Goal: Information Seeking & Learning: Learn about a topic

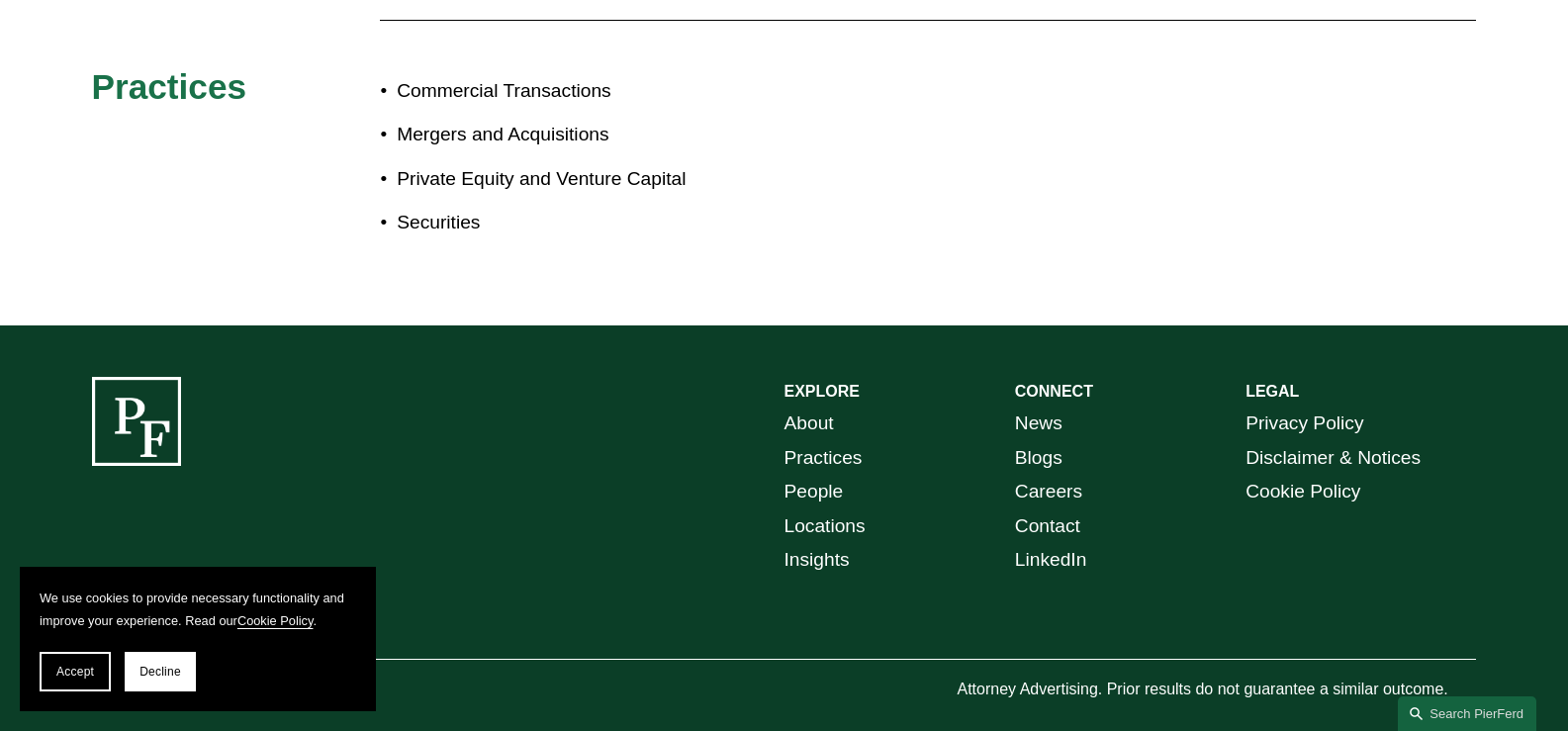
scroll to position [1214, 0]
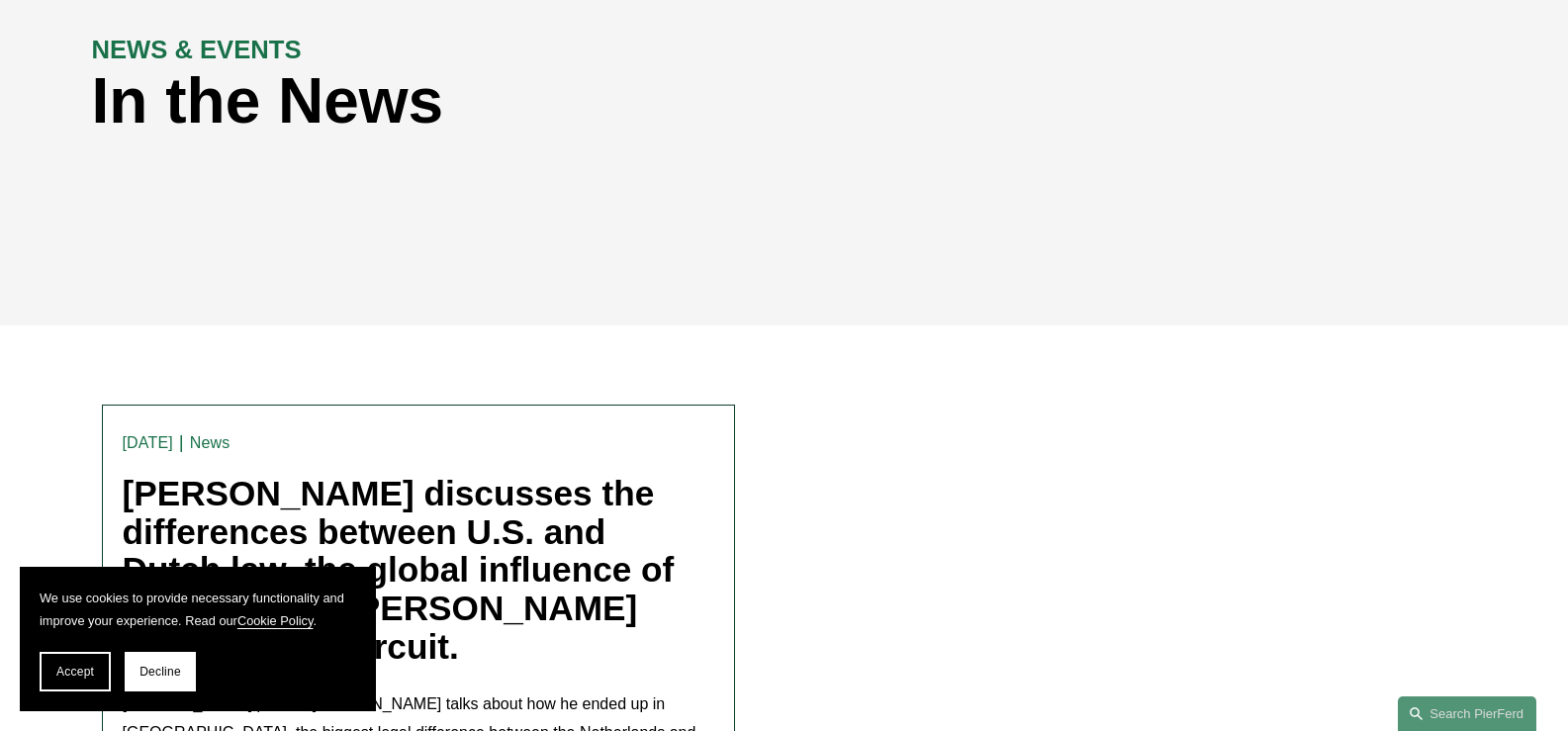
scroll to position [148, 0]
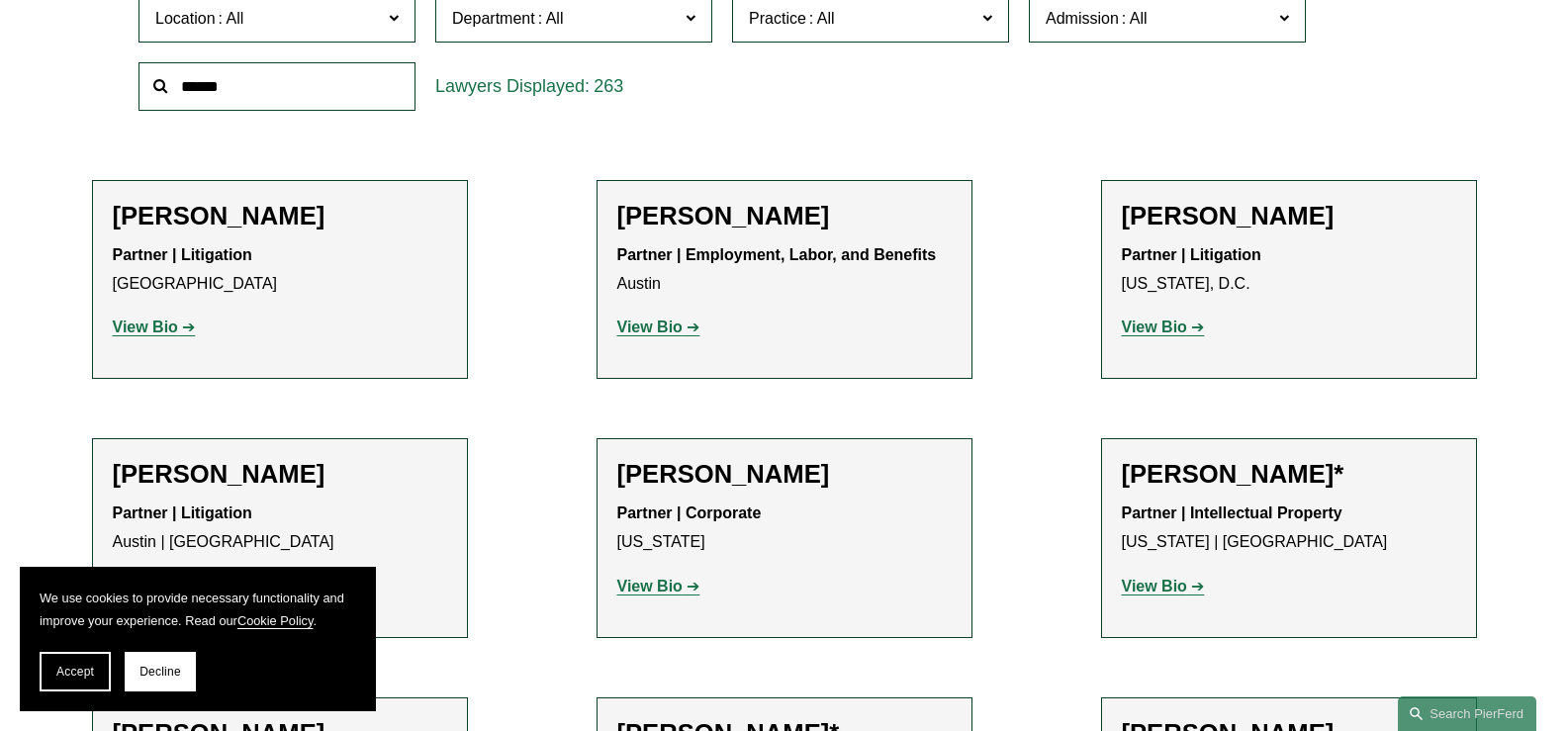
scroll to position [593, 0]
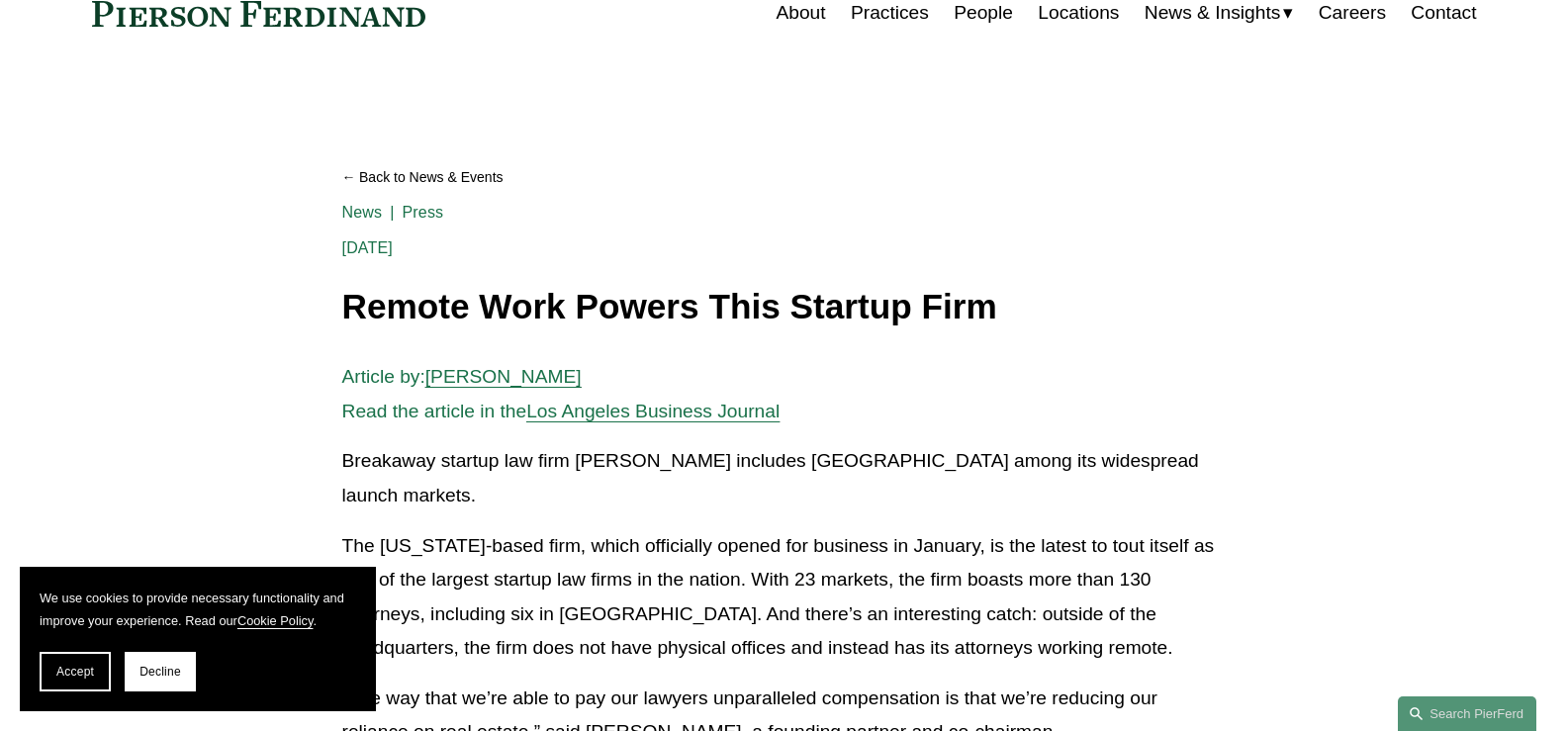
scroll to position [198, 0]
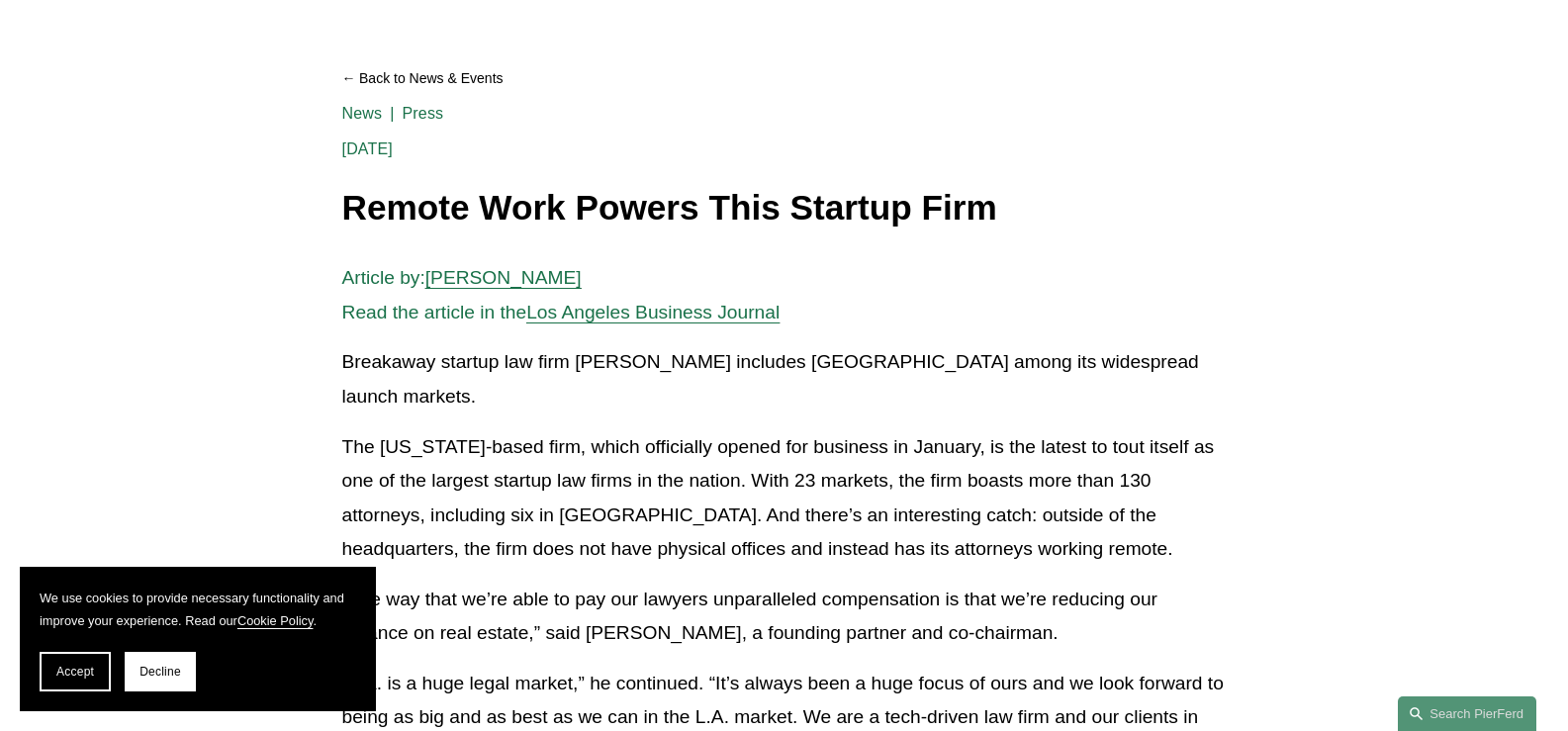
click at [132, 671] on button "Decline" at bounding box center [160, 672] width 71 height 40
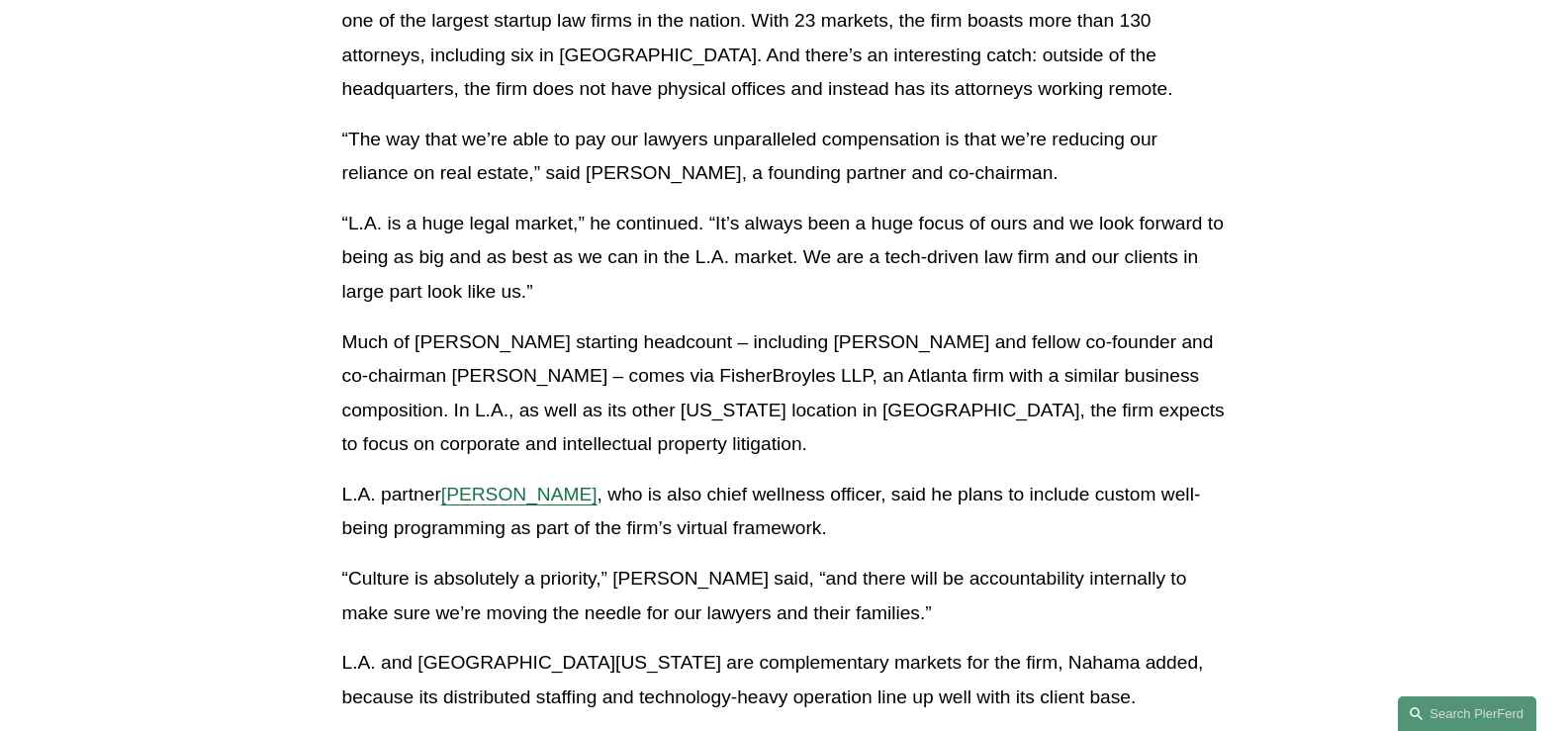
scroll to position [0, 0]
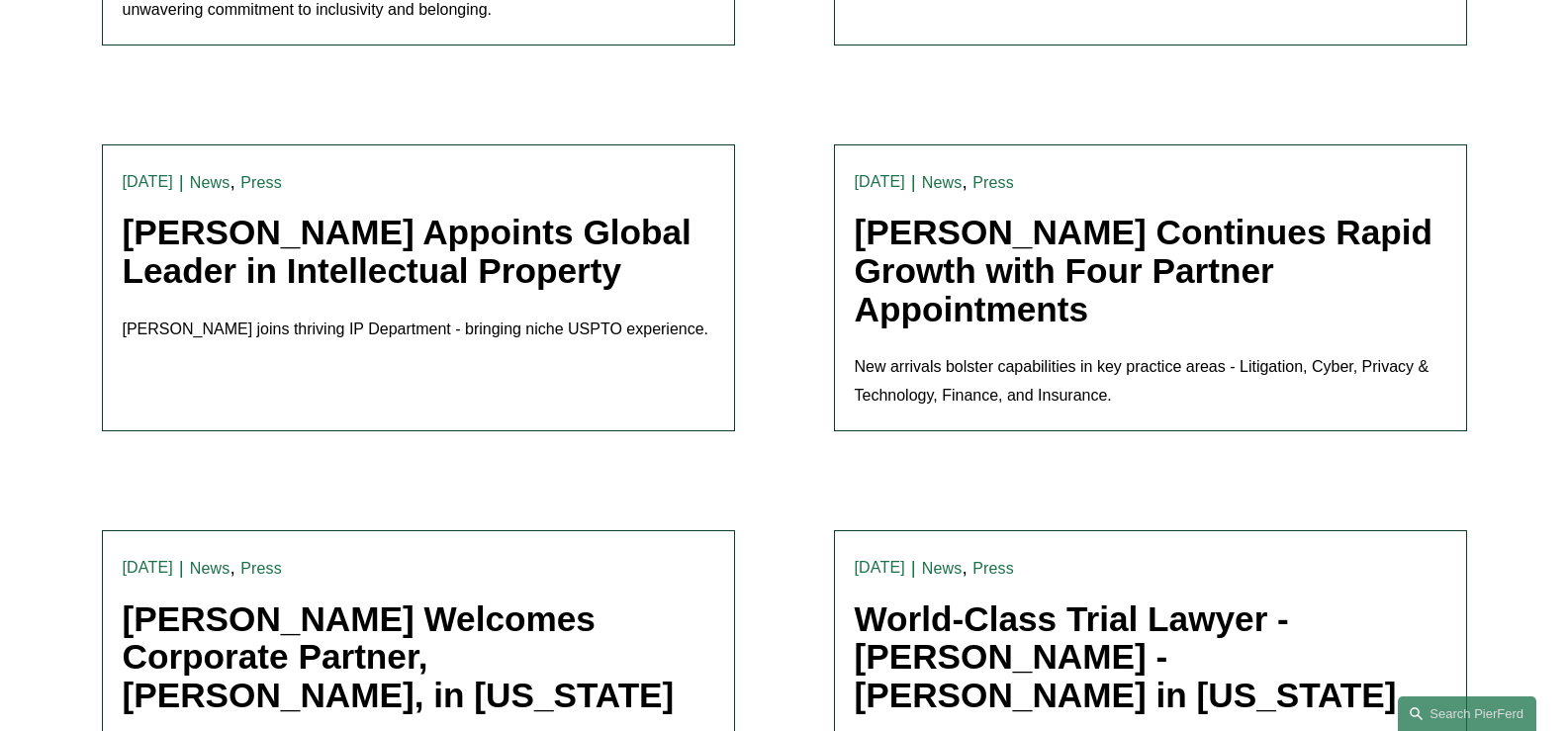
scroll to position [3847, 0]
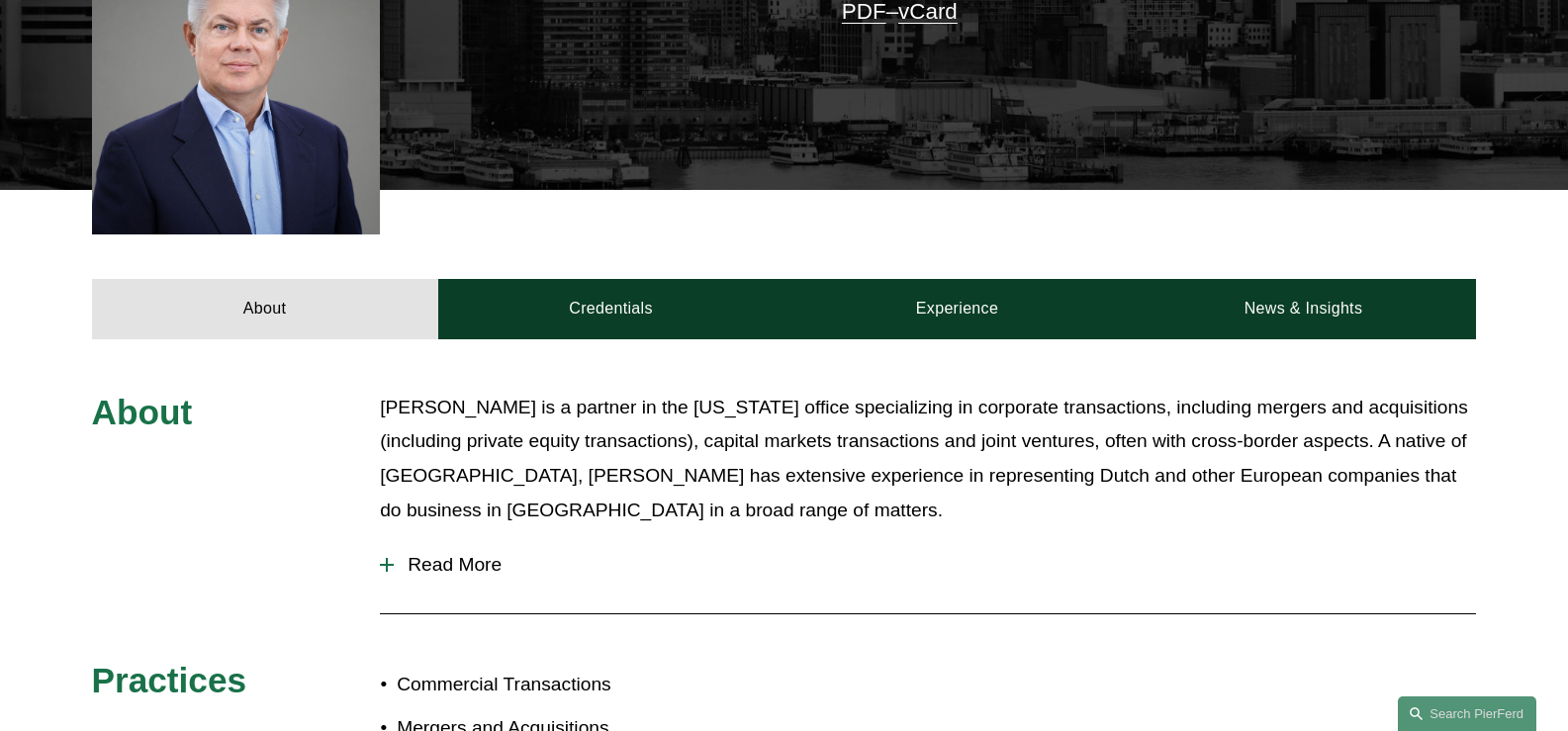
scroll to position [692, 0]
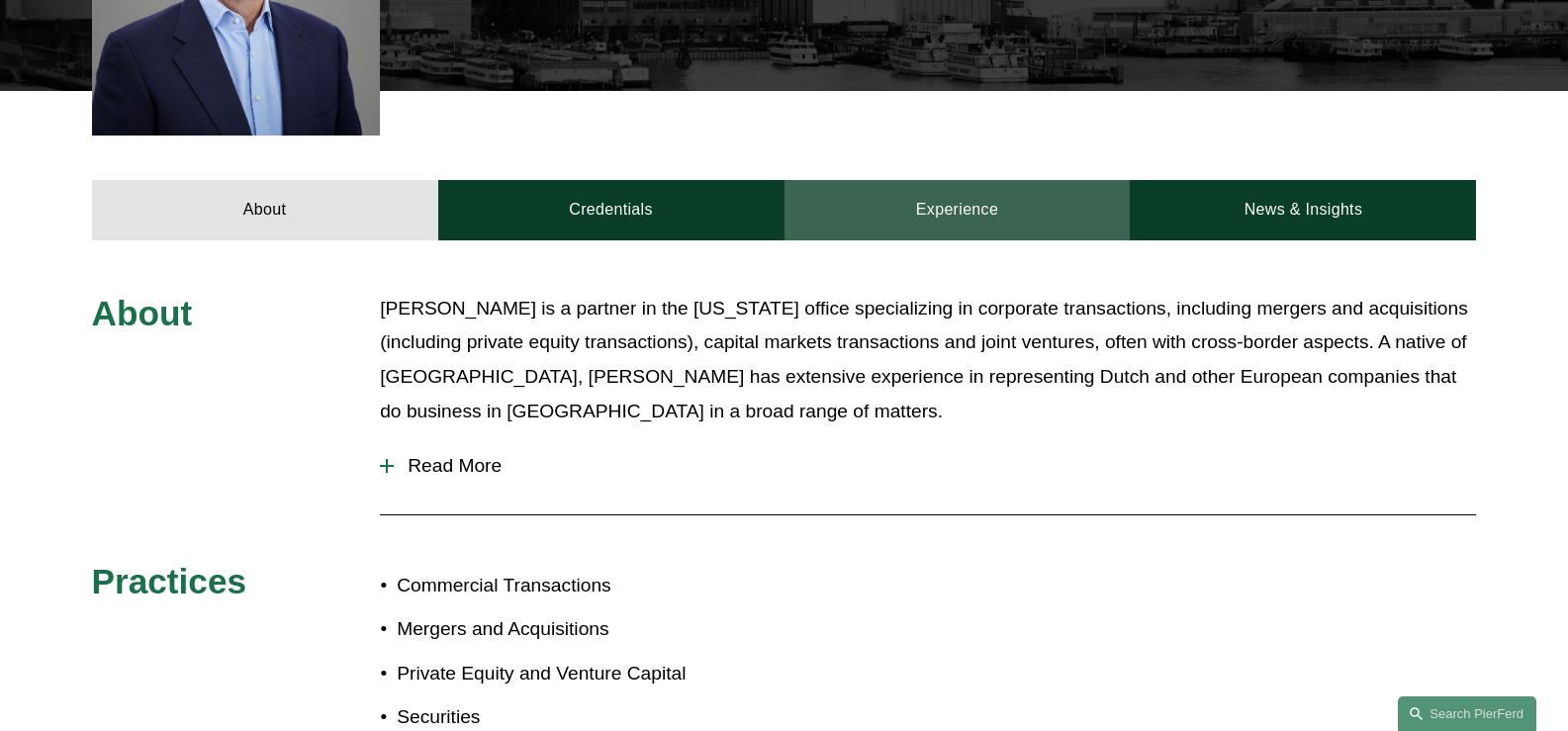
click at [928, 212] on link "Experience" at bounding box center [958, 210] width 347 height 59
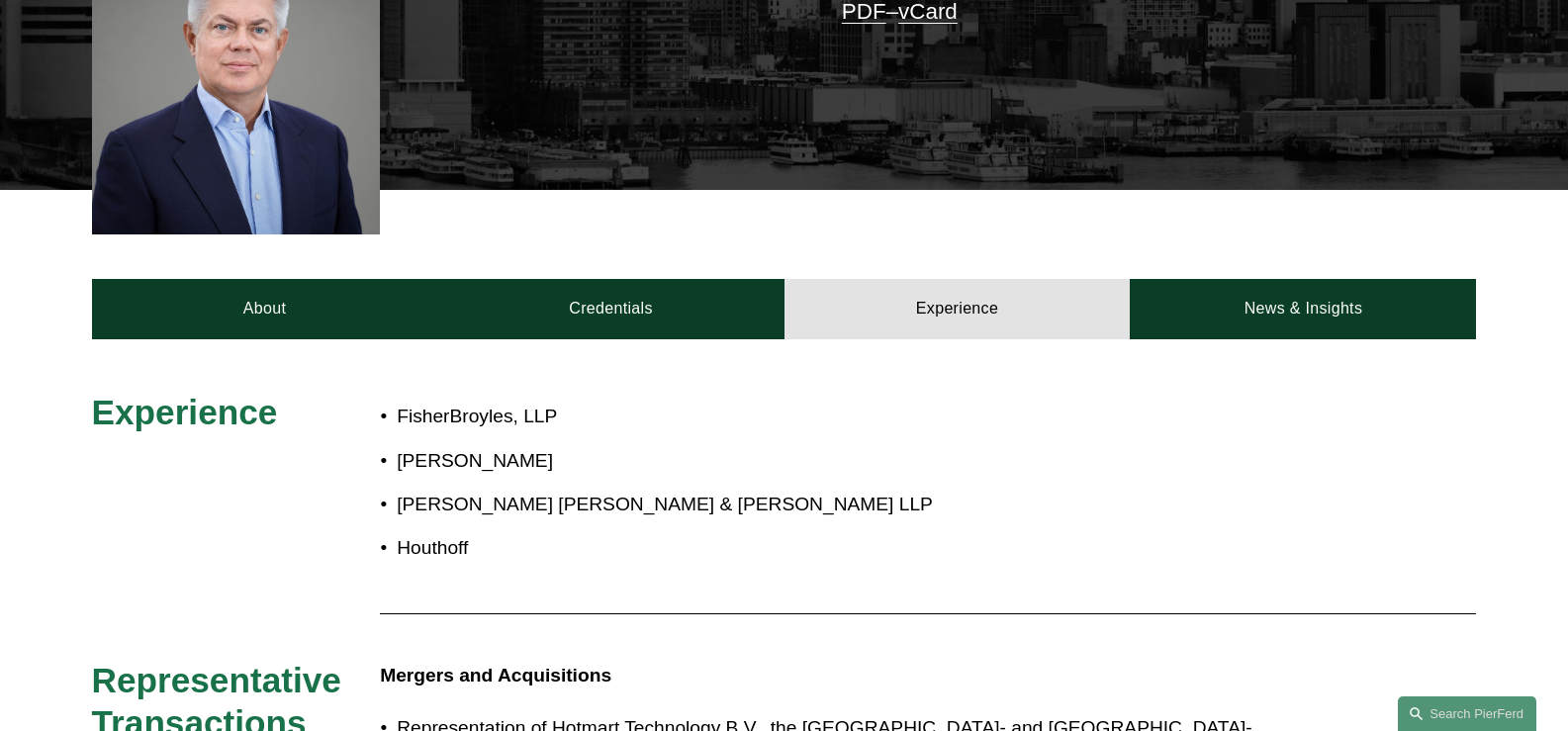
scroll to position [791, 0]
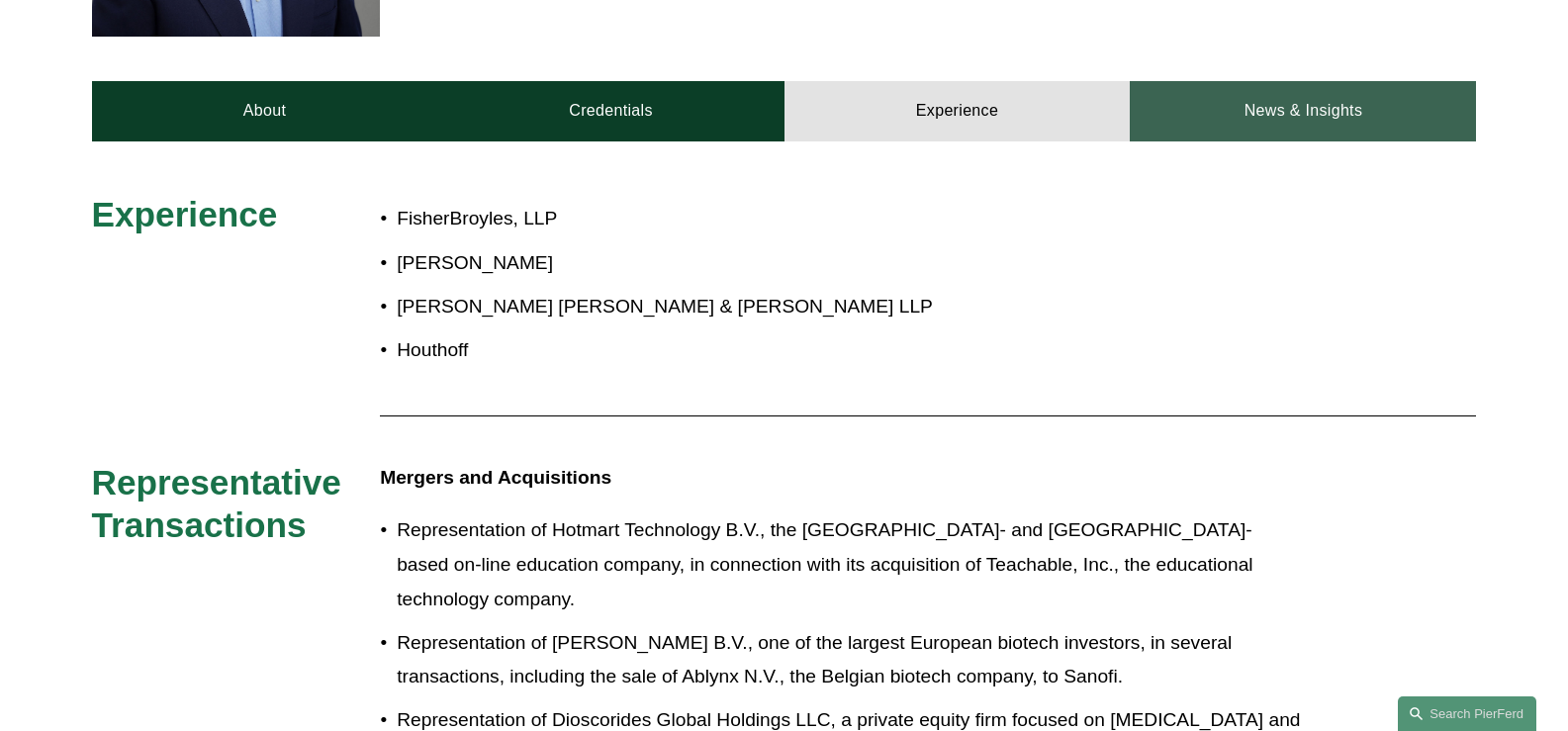
click at [1243, 114] on link "News & Insights" at bounding box center [1304, 111] width 347 height 59
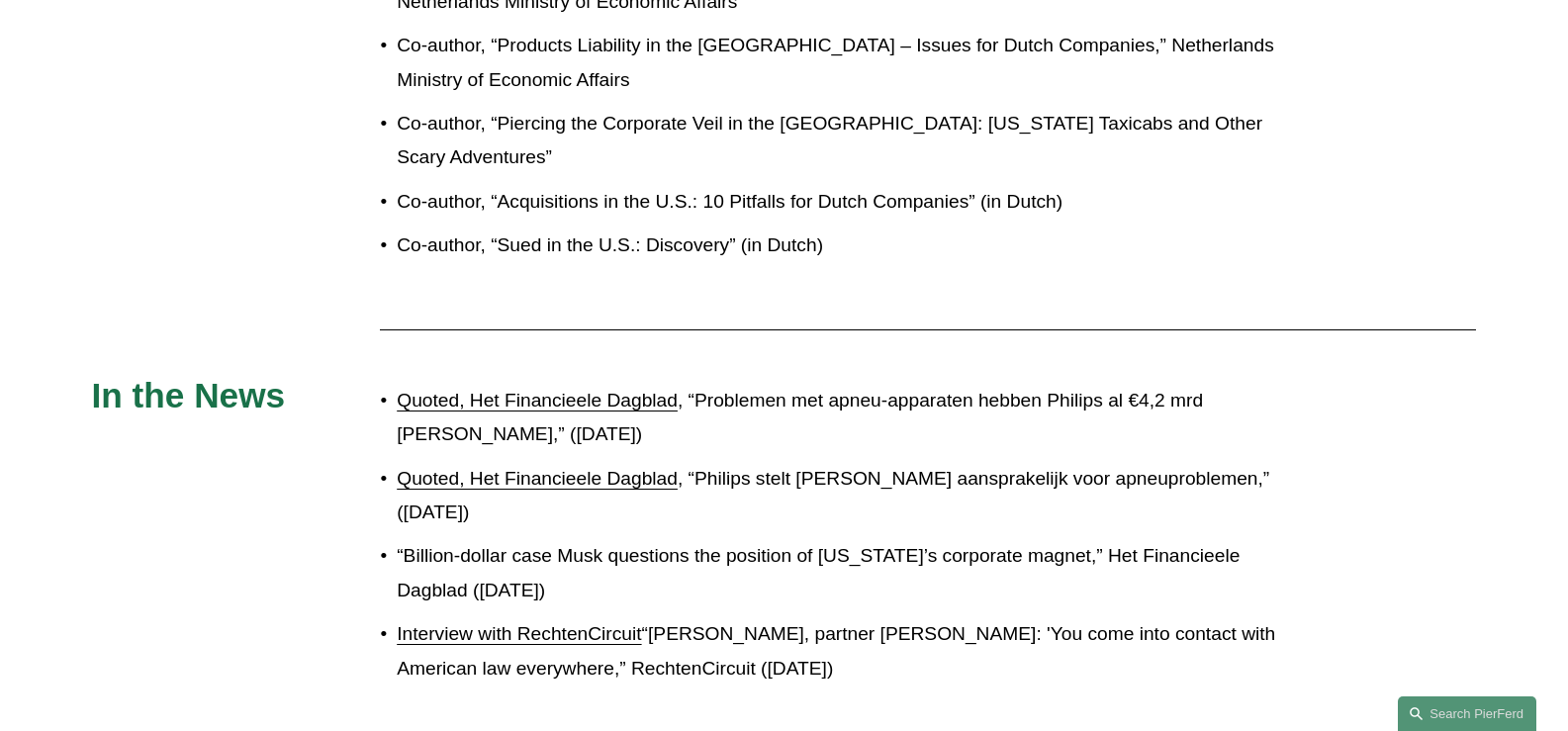
scroll to position [1781, 0]
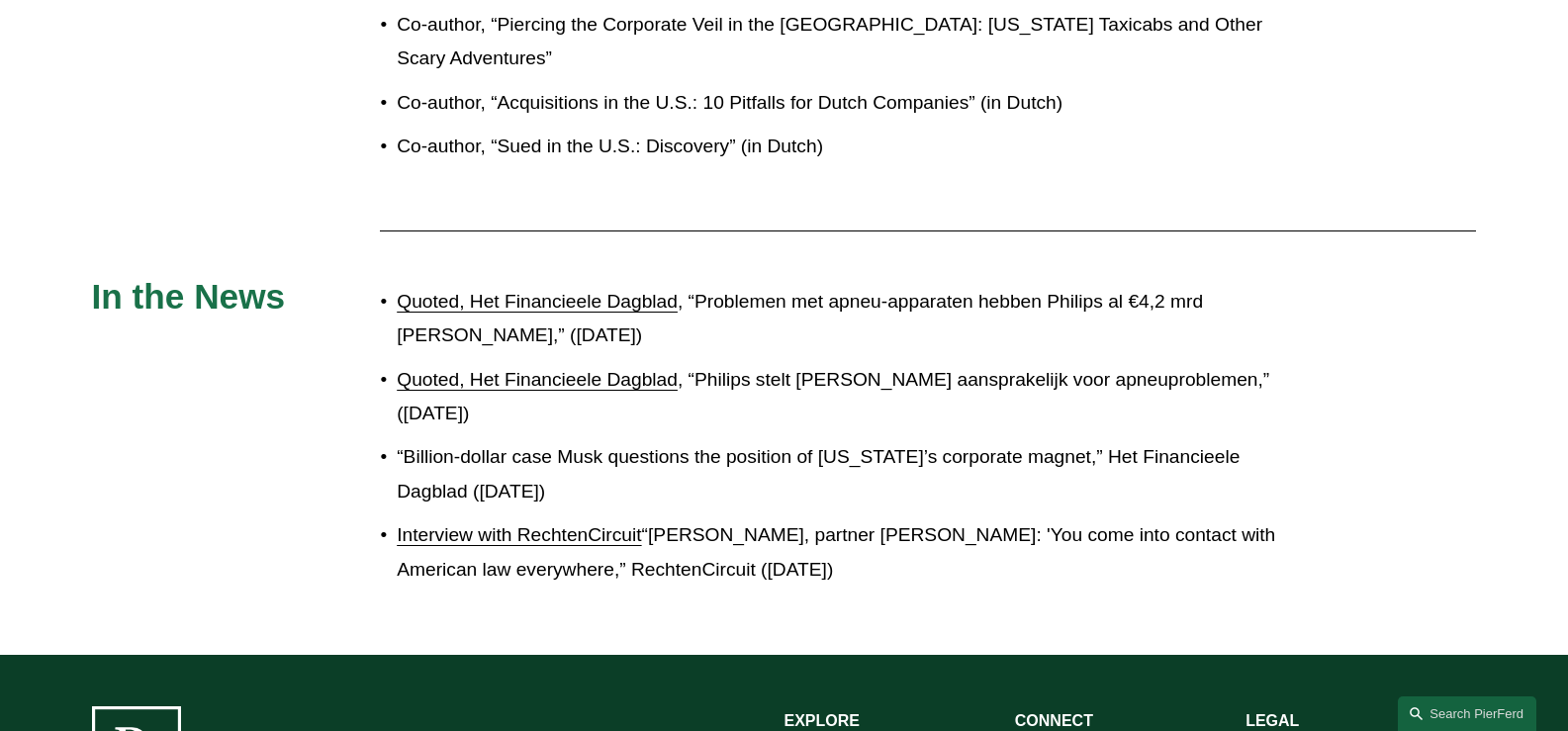
click at [733, 307] on p "Quoted, Het Financieele Dagblad , “Problemen met apneu-apparaten hebben Philips…" at bounding box center [850, 319] width 906 height 68
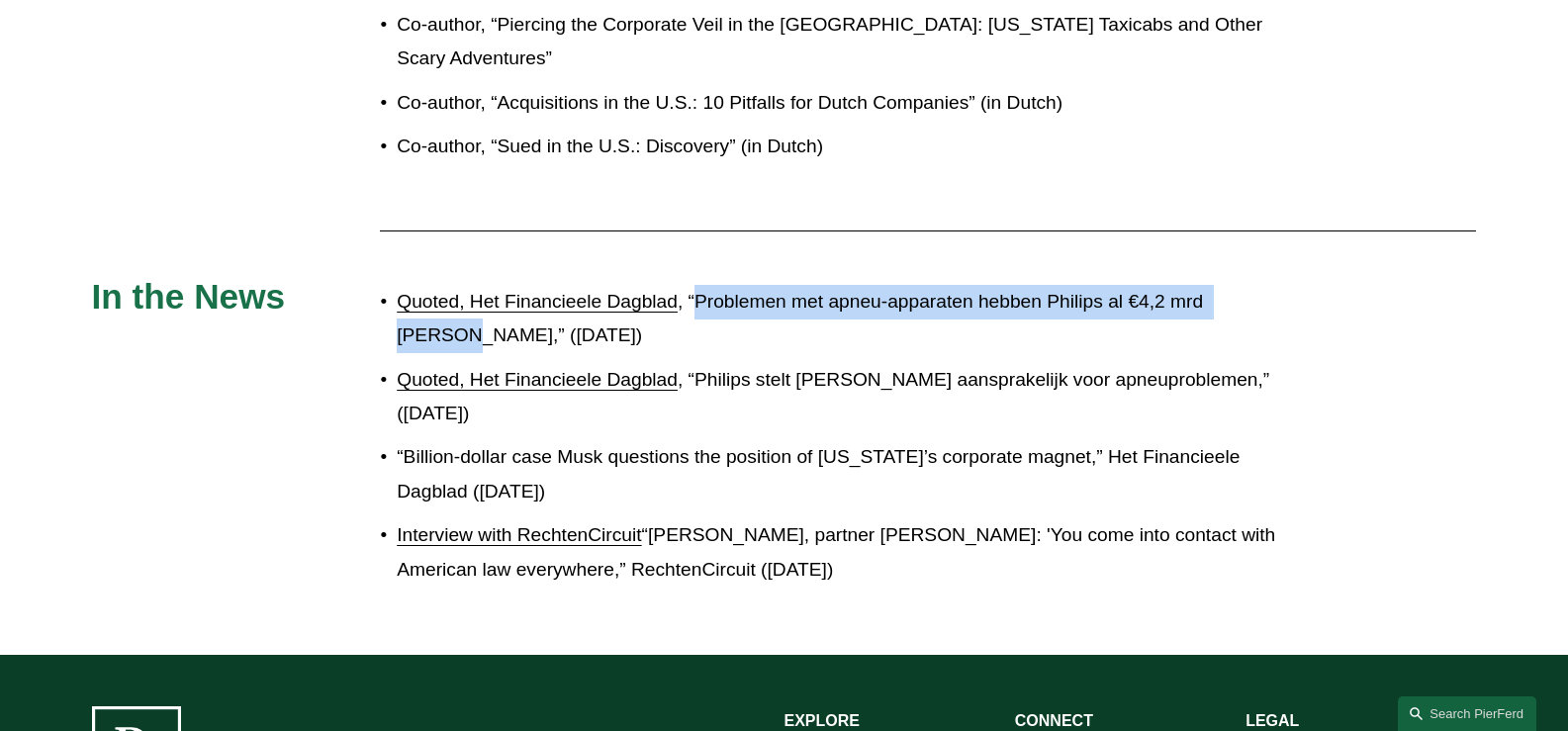
drag, startPoint x: 1269, startPoint y: 303, endPoint x: 694, endPoint y: 310, distance: 575.0
click at [694, 310] on p "Quoted, Het Financieele Dagblad , “Problemen met apneu-apparaten hebben Philips…" at bounding box center [850, 319] width 906 height 68
copy p "Problemen met apneu-apparaten hebben Philips al €4,2 mrd [PERSON_NAME],"
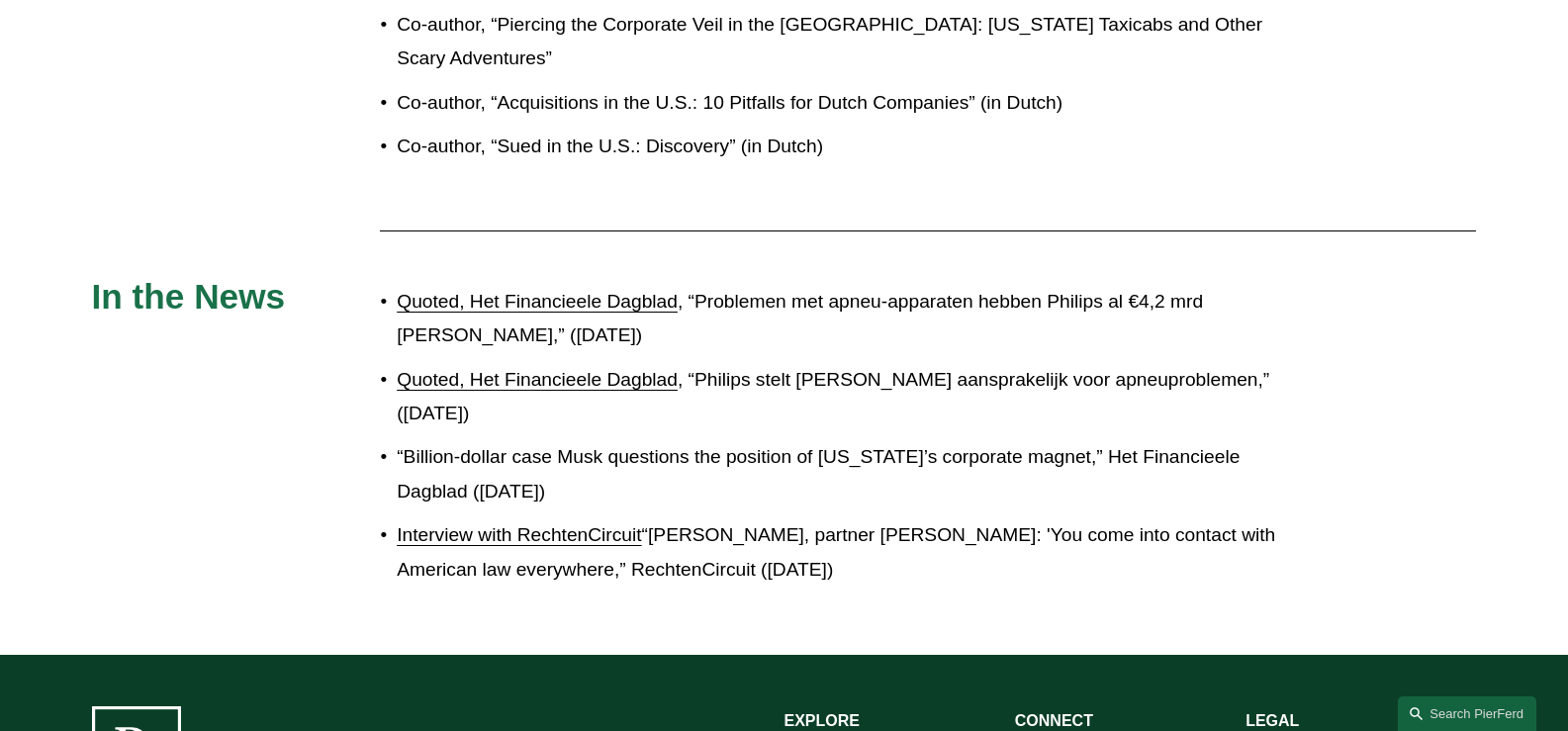
click at [834, 420] on p "Quoted, Het Financieele Dagblad , “Philips stelt [PERSON_NAME] aansprakelijk vo…" at bounding box center [850, 397] width 906 height 68
click at [1175, 385] on p "Quoted, Het Financieele Dagblad , “Philips stelt [PERSON_NAME] aansprakelijk vo…" at bounding box center [850, 397] width 906 height 68
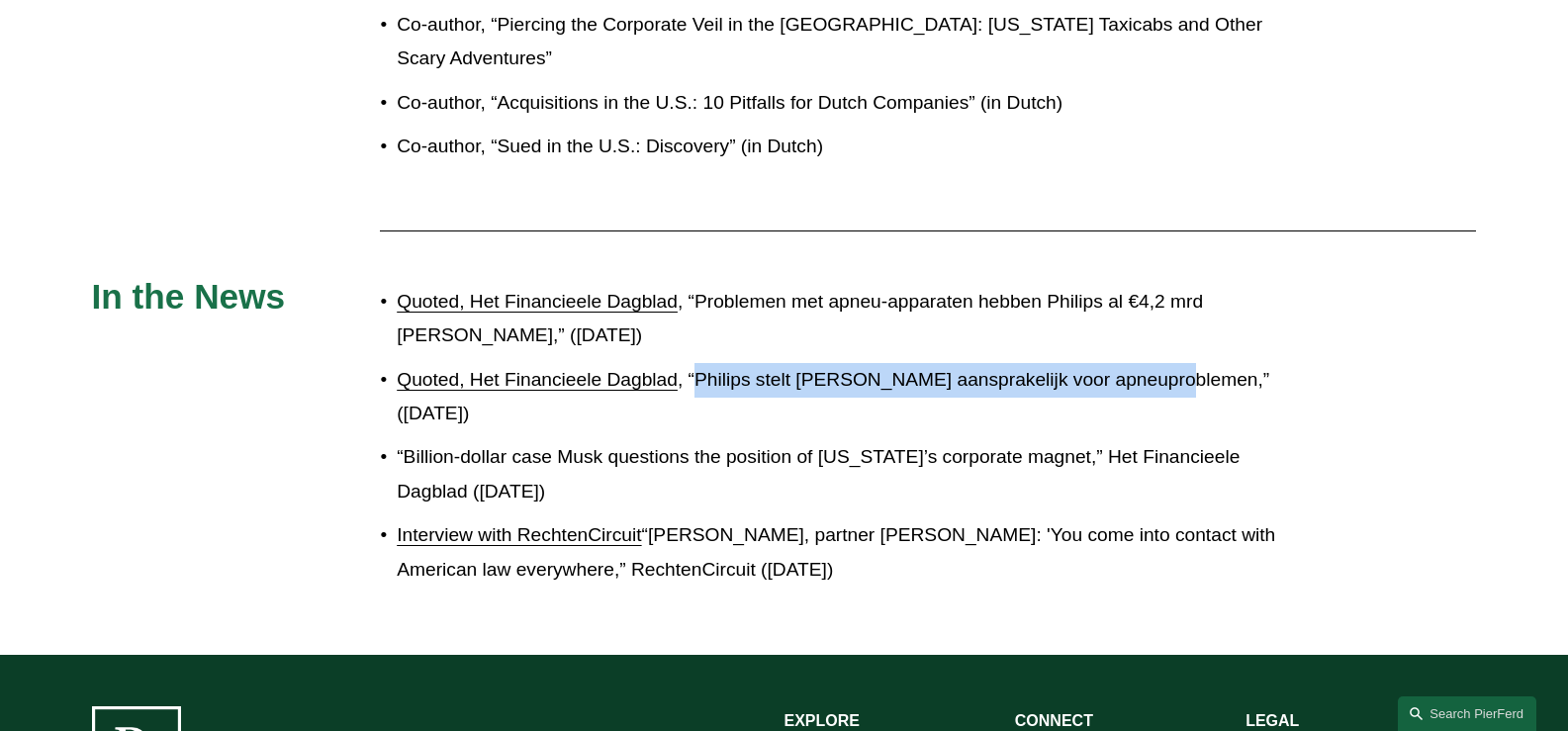
drag, startPoint x: 1175, startPoint y: 385, endPoint x: 694, endPoint y: 384, distance: 481.0
click at [694, 384] on p "Quoted, Het Financieele Dagblad , “Philips stelt SoClean aansprakelijk voor apn…" at bounding box center [850, 397] width 906 height 68
copy p "Philips stelt SoClean aansprakelijk voor apneuproblemen"
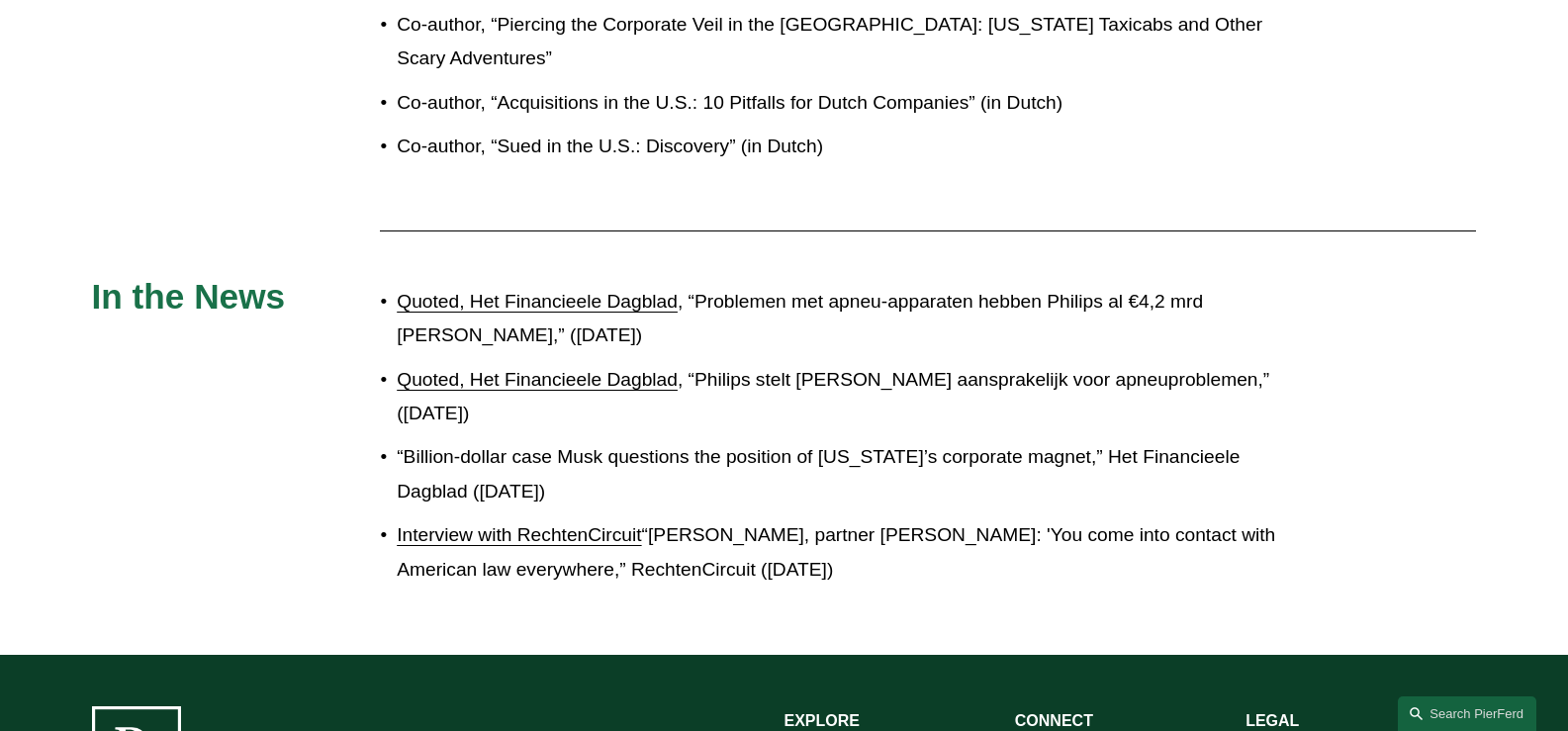
click at [1065, 462] on p "“Billion-dollar case Musk questions the position of Delaware’s corporate magnet…" at bounding box center [850, 473] width 906 height 68
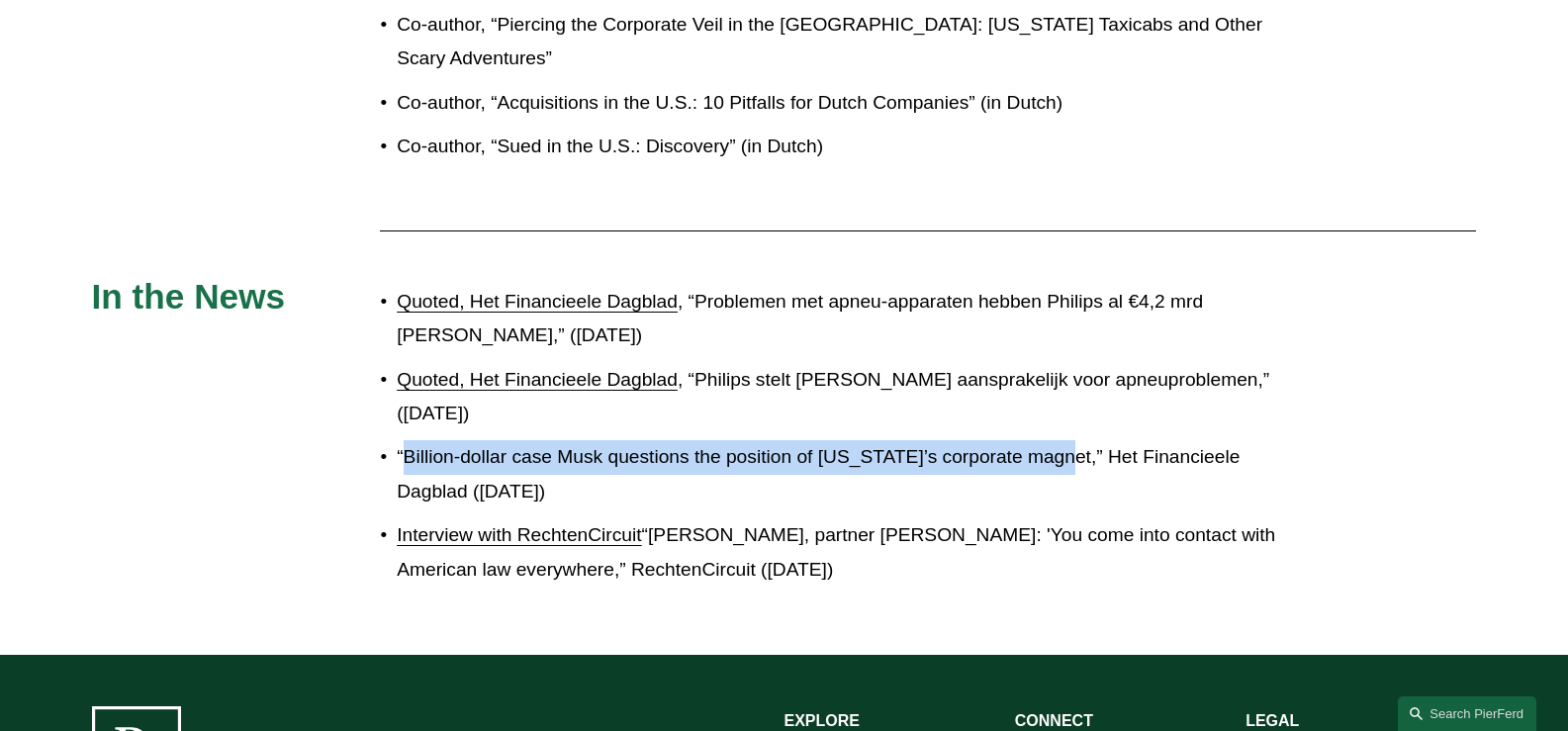
drag, startPoint x: 1065, startPoint y: 457, endPoint x: 405, endPoint y: 455, distance: 660.0
click at [405, 455] on p "“Billion-dollar case Musk questions the position of Delaware’s corporate magnet…" at bounding box center [850, 473] width 906 height 68
copy p "Billion-dollar case Musk questions the position of Delaware’s corporate magnet"
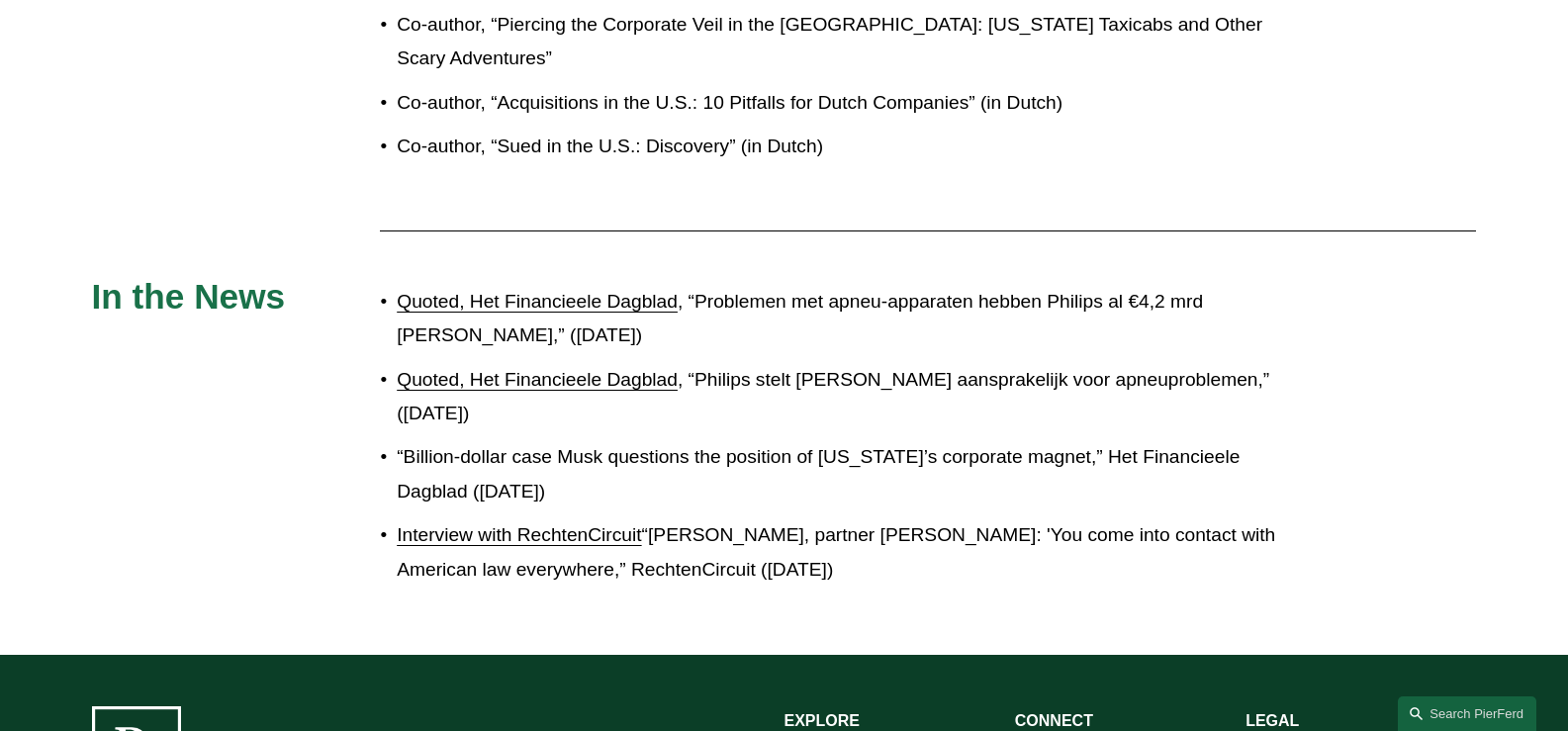
click at [1073, 565] on p "Interview with RechtenCircuit “Jan Joosten, partner Pierson Ferdinand: 'You com…" at bounding box center [850, 552] width 906 height 68
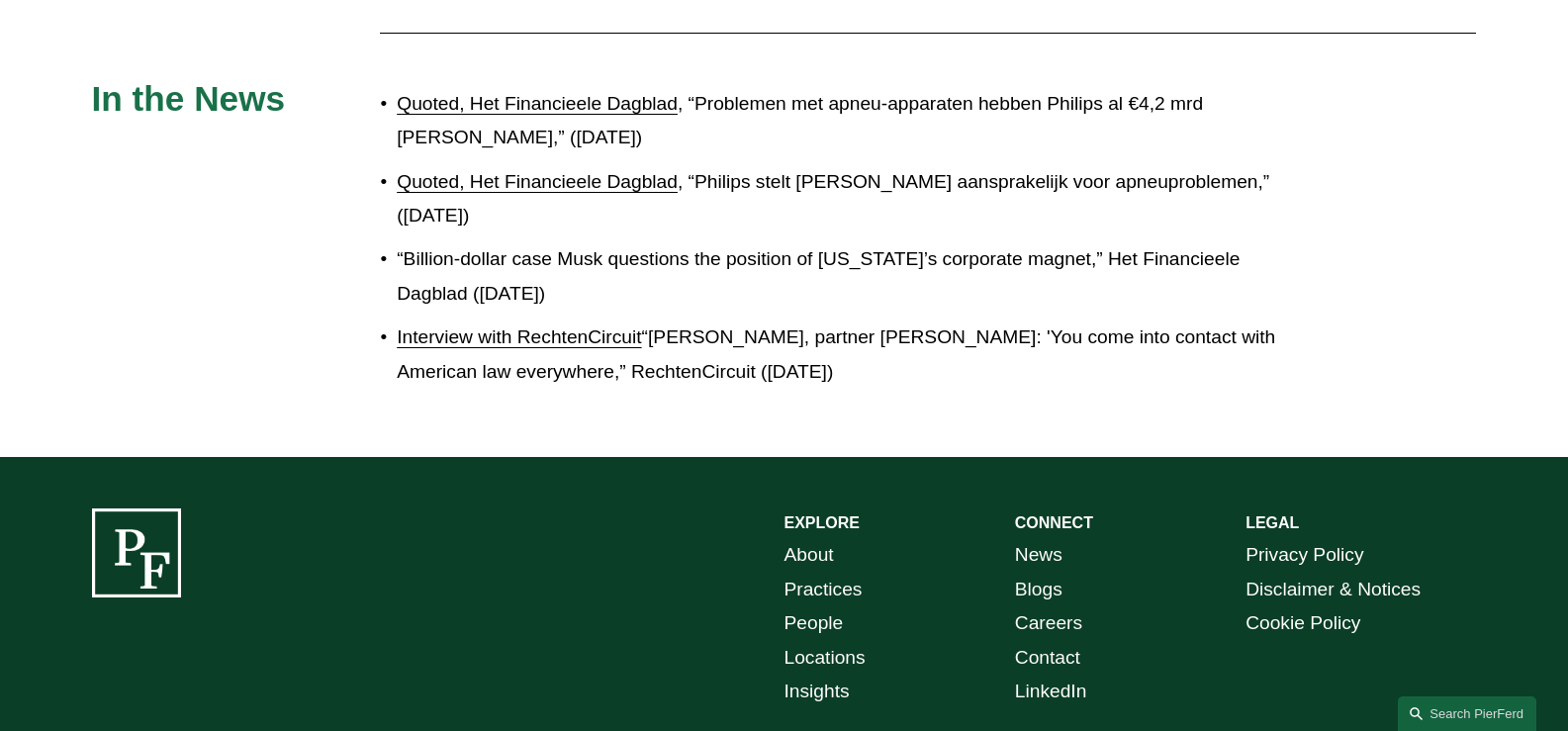
scroll to position [2077, 0]
